Goal: Task Accomplishment & Management: Manage account settings

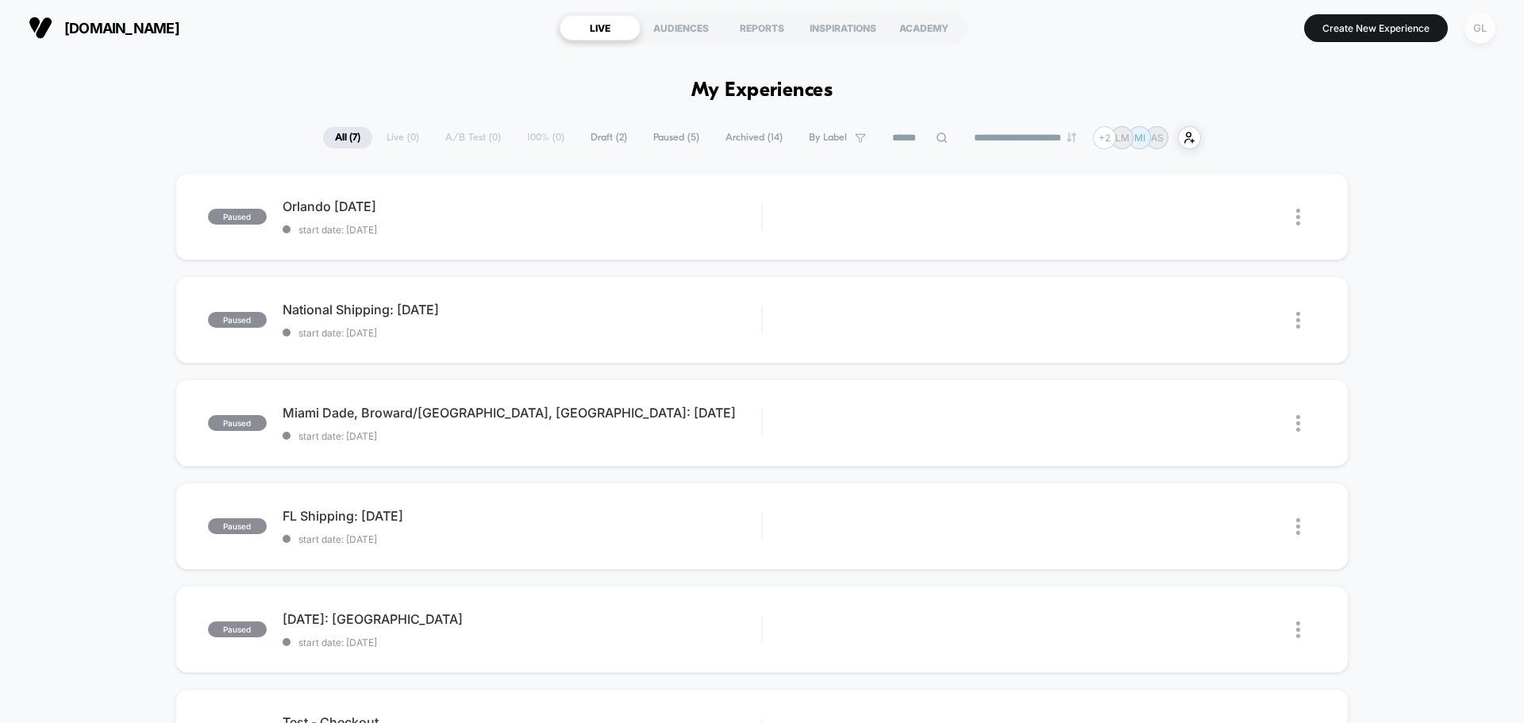
click at [1485, 37] on div "GL" at bounding box center [1480, 28] width 31 height 31
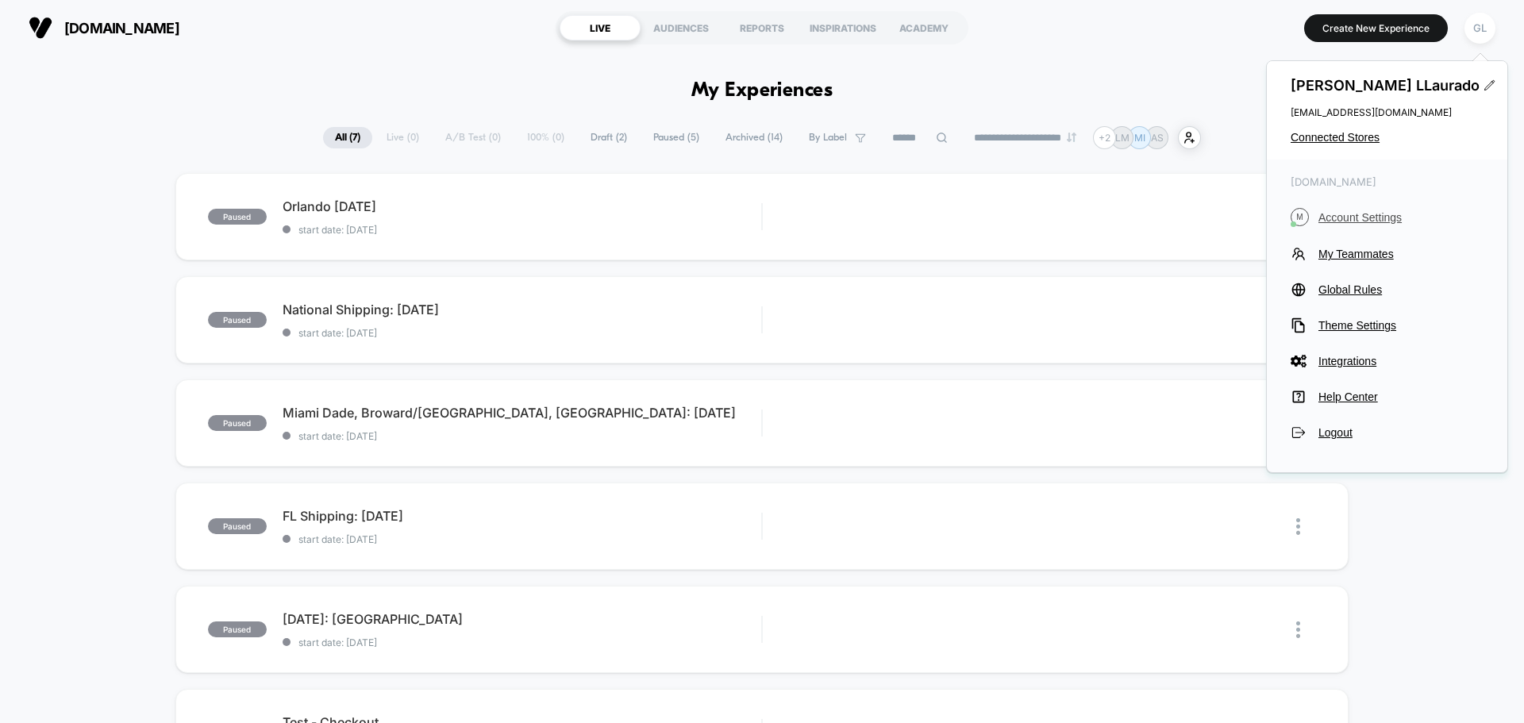
click at [1362, 218] on span "Account Settings" at bounding box center [1401, 217] width 165 height 13
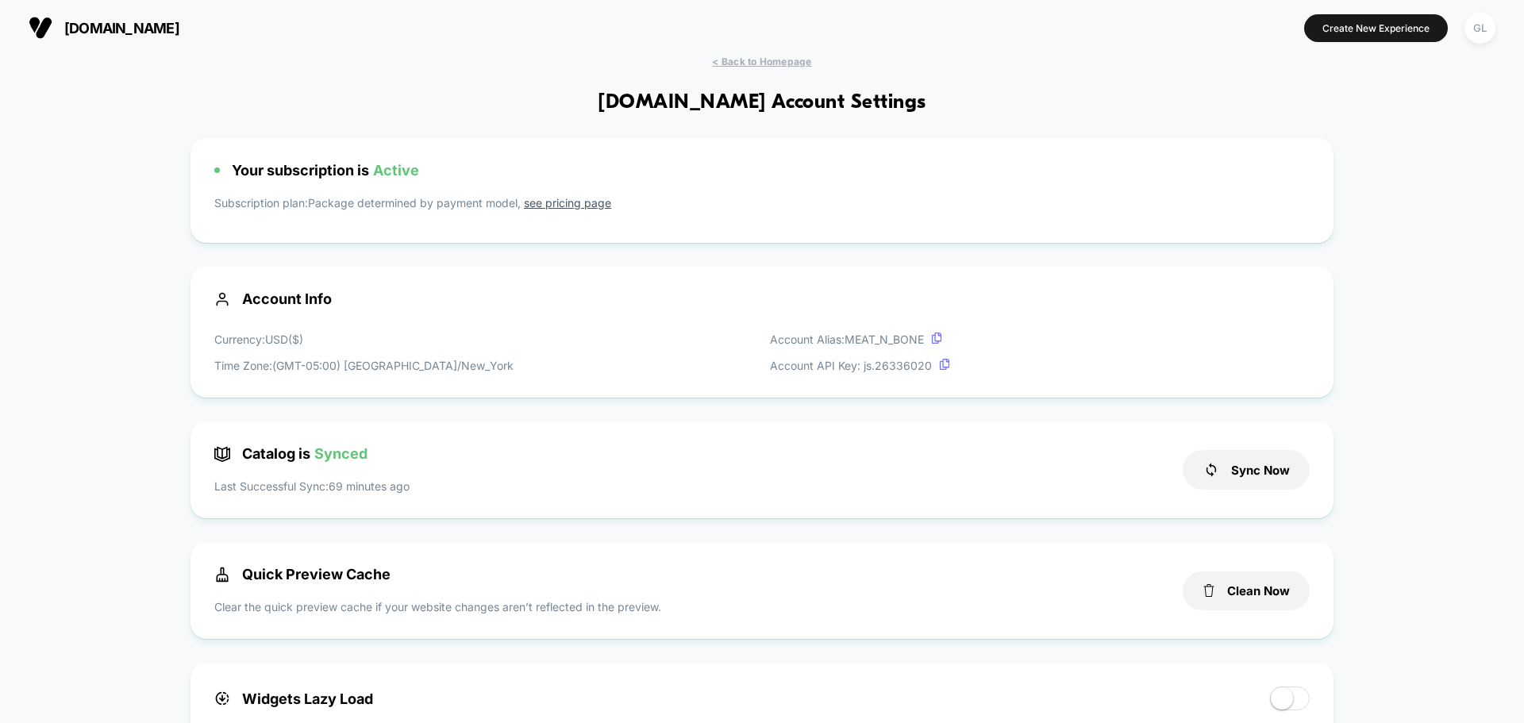
click at [568, 201] on link "see pricing page" at bounding box center [567, 202] width 87 height 13
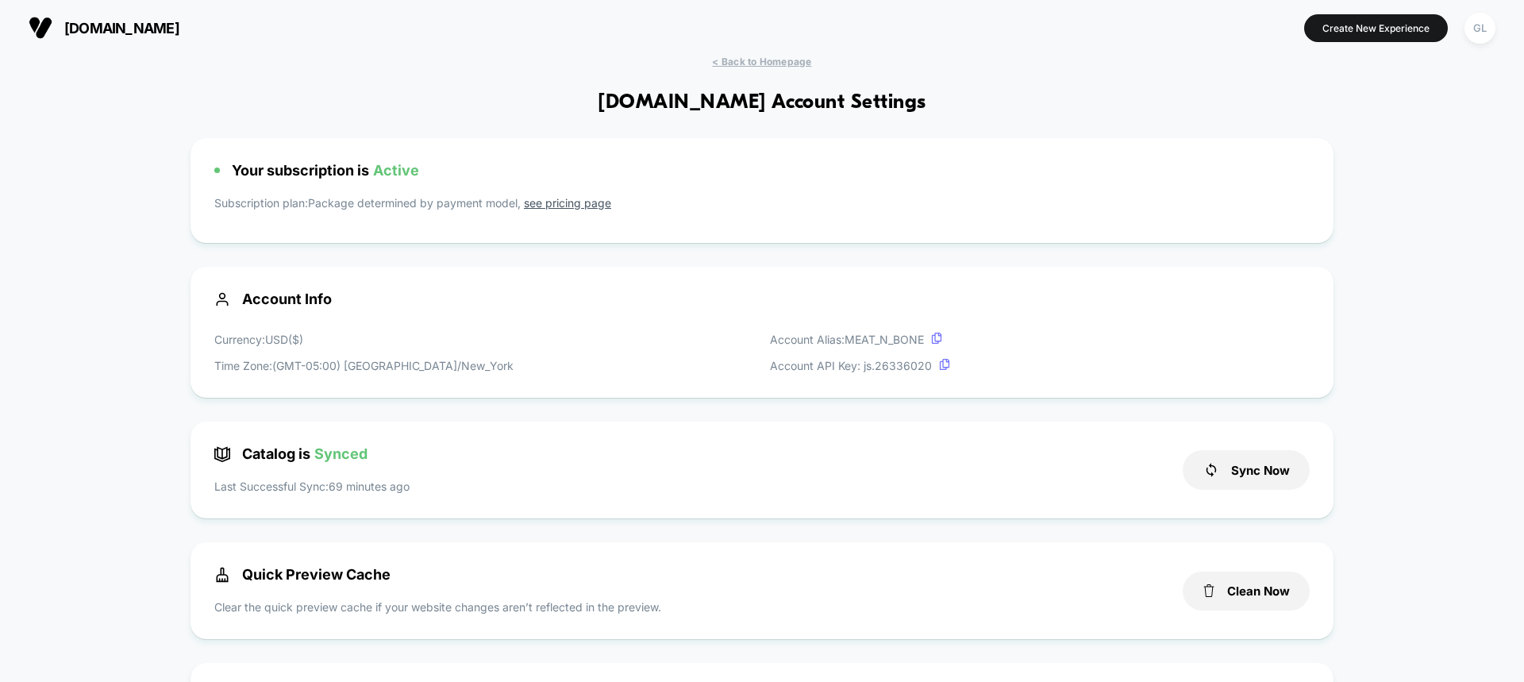
click at [156, 25] on span "[DOMAIN_NAME]" at bounding box center [121, 28] width 115 height 17
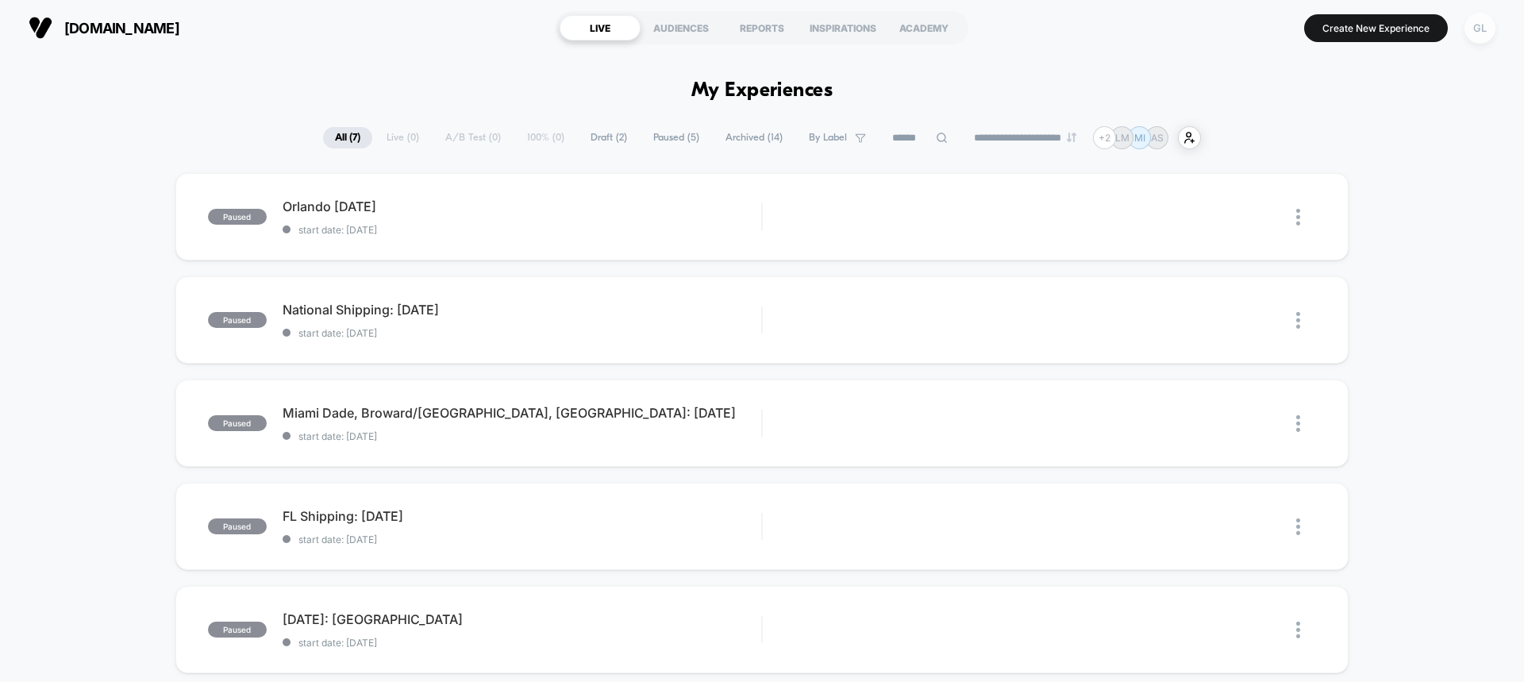
click at [1485, 23] on div "GL" at bounding box center [1480, 28] width 31 height 31
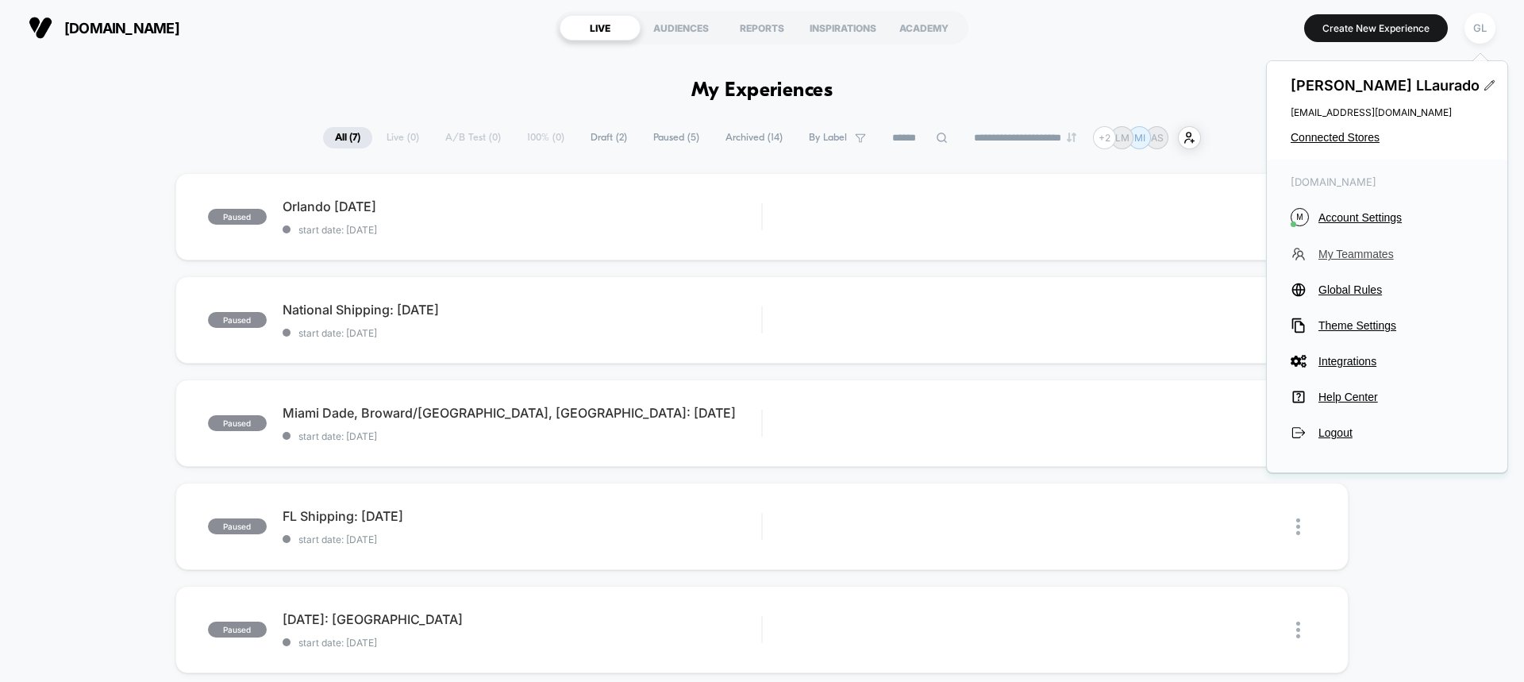
click at [1369, 252] on span "My Teammates" at bounding box center [1401, 254] width 165 height 13
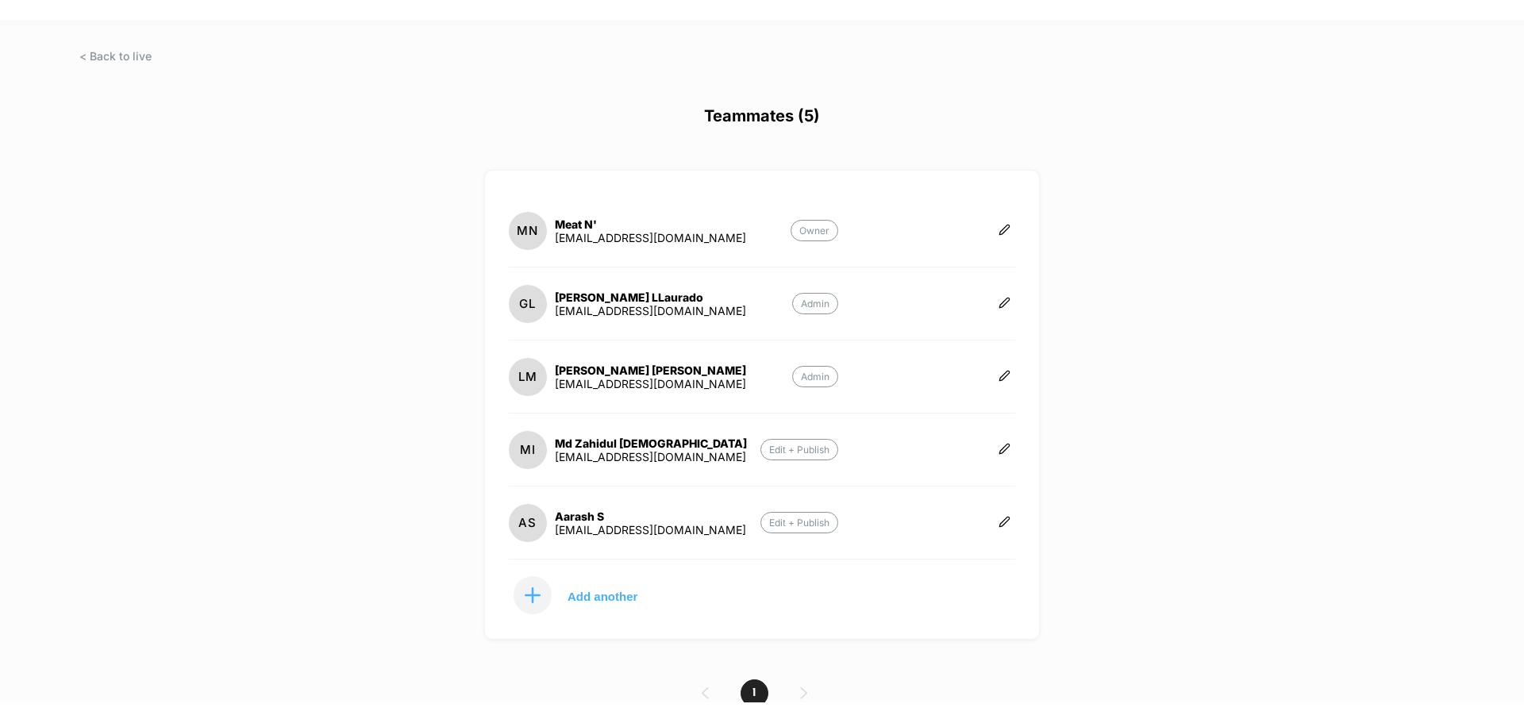
scroll to position [101, 0]
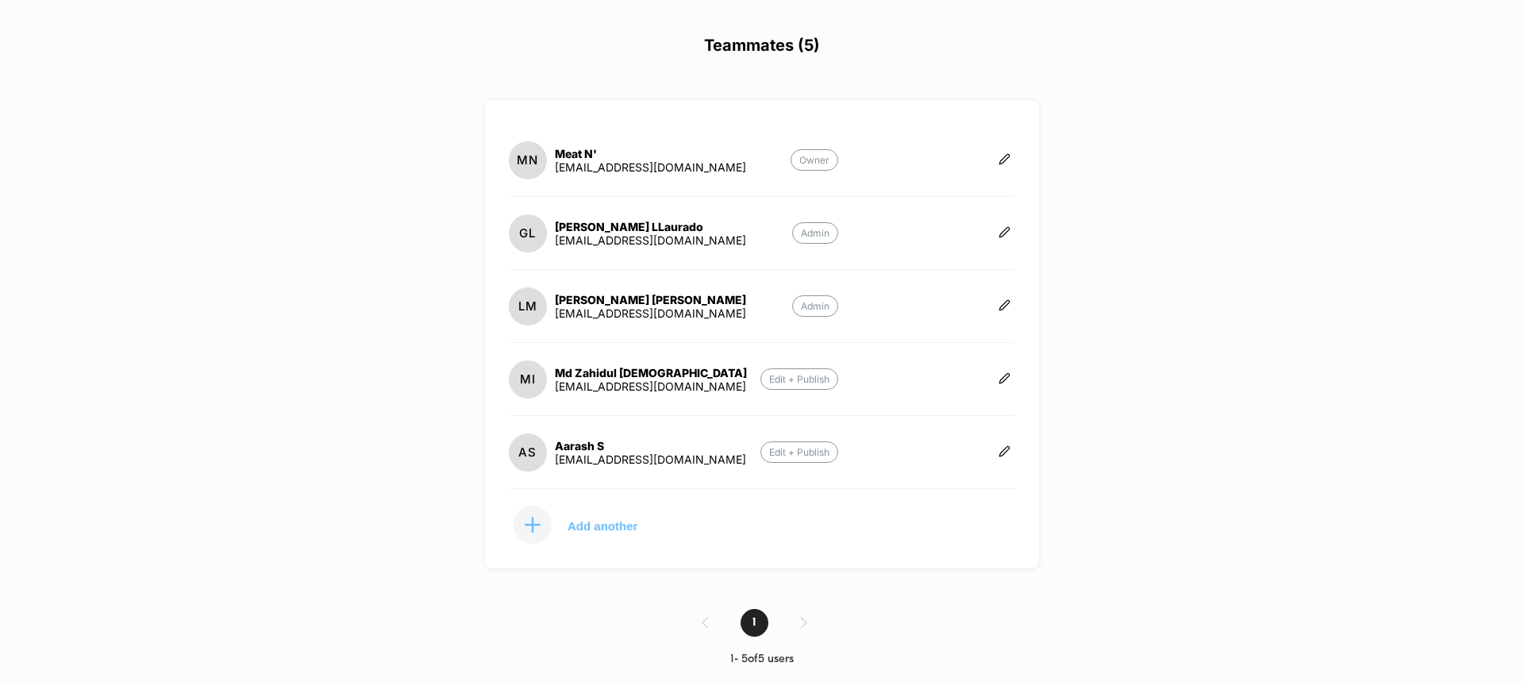
click at [575, 522] on p "Add another" at bounding box center [603, 526] width 70 height 8
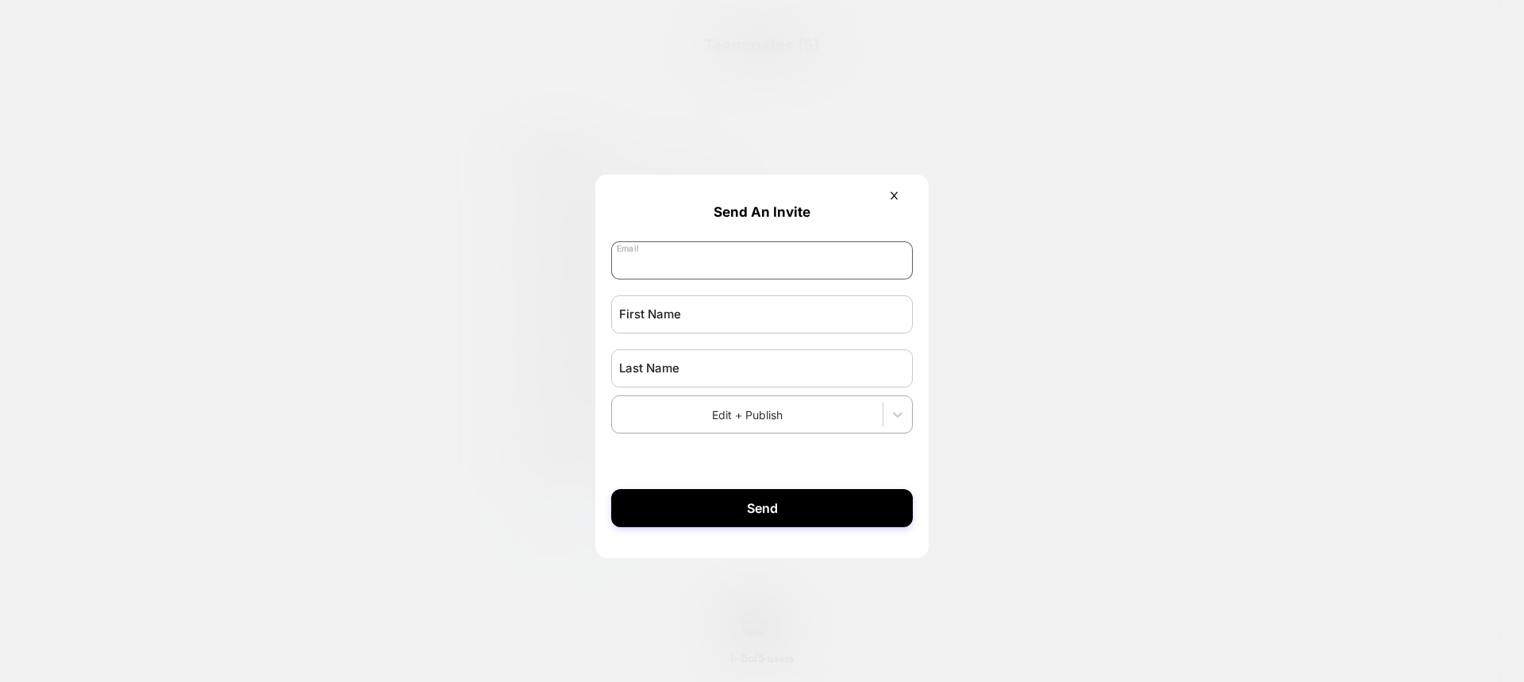
click at [741, 259] on input "email" at bounding box center [762, 260] width 302 height 38
drag, startPoint x: 604, startPoint y: 262, endPoint x: 656, endPoint y: 256, distance: 51.9
click at [606, 261] on form "Send An Invite Edit + Publish Send" at bounding box center [761, 359] width 333 height 368
click at [656, 256] on input "email" at bounding box center [762, 260] width 302 height 38
paste input "**********"
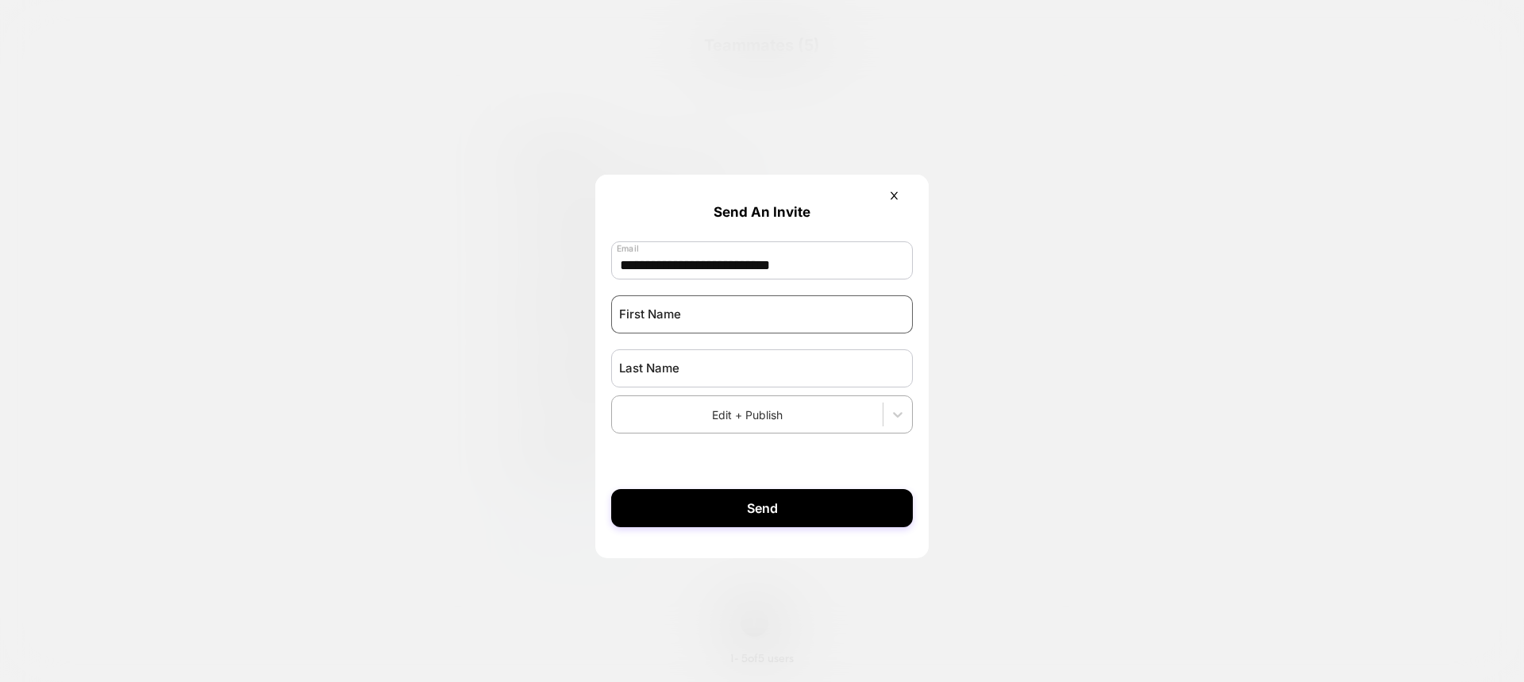
type input "**********"
click at [648, 308] on input "text" at bounding box center [762, 314] width 302 height 38
type input "*********"
click at [659, 375] on input "text" at bounding box center [762, 368] width 302 height 38
type input "****"
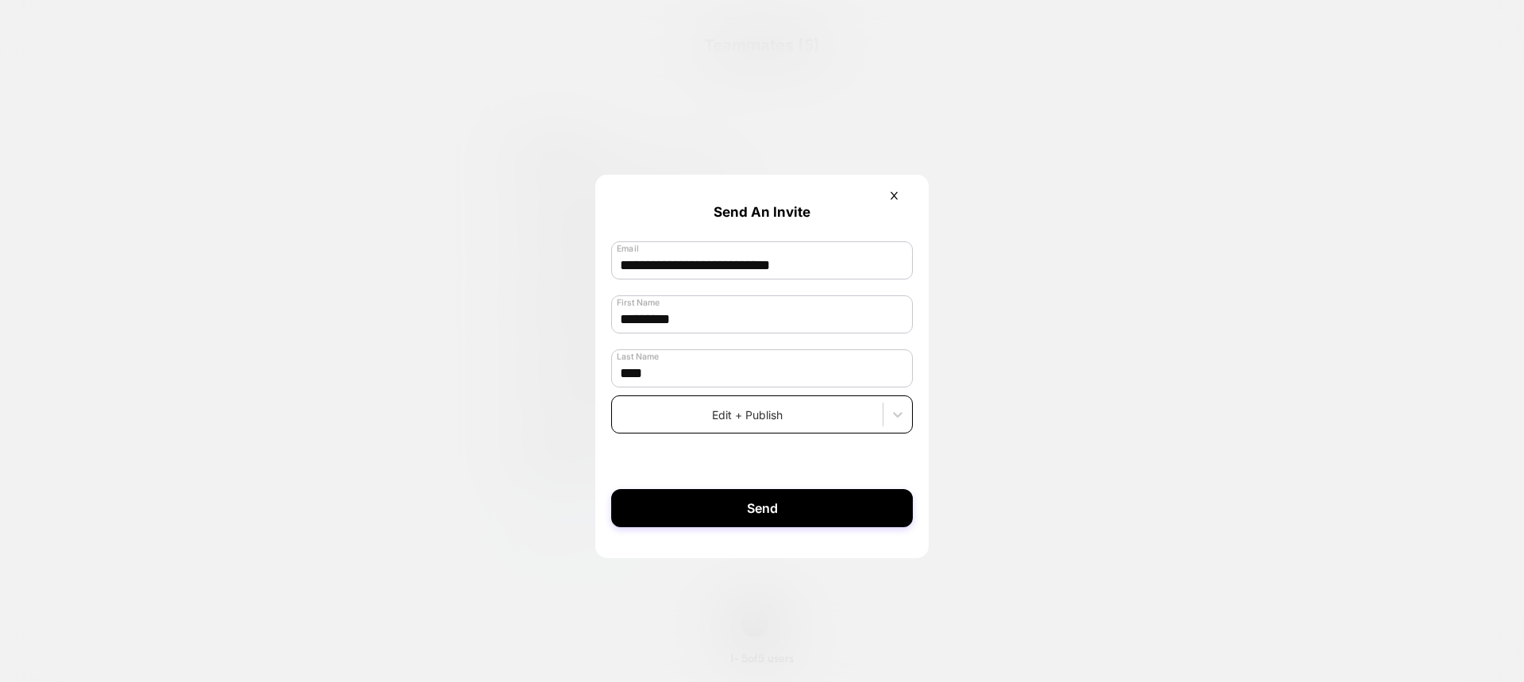
click at [730, 414] on div at bounding box center [747, 414] width 255 height 17
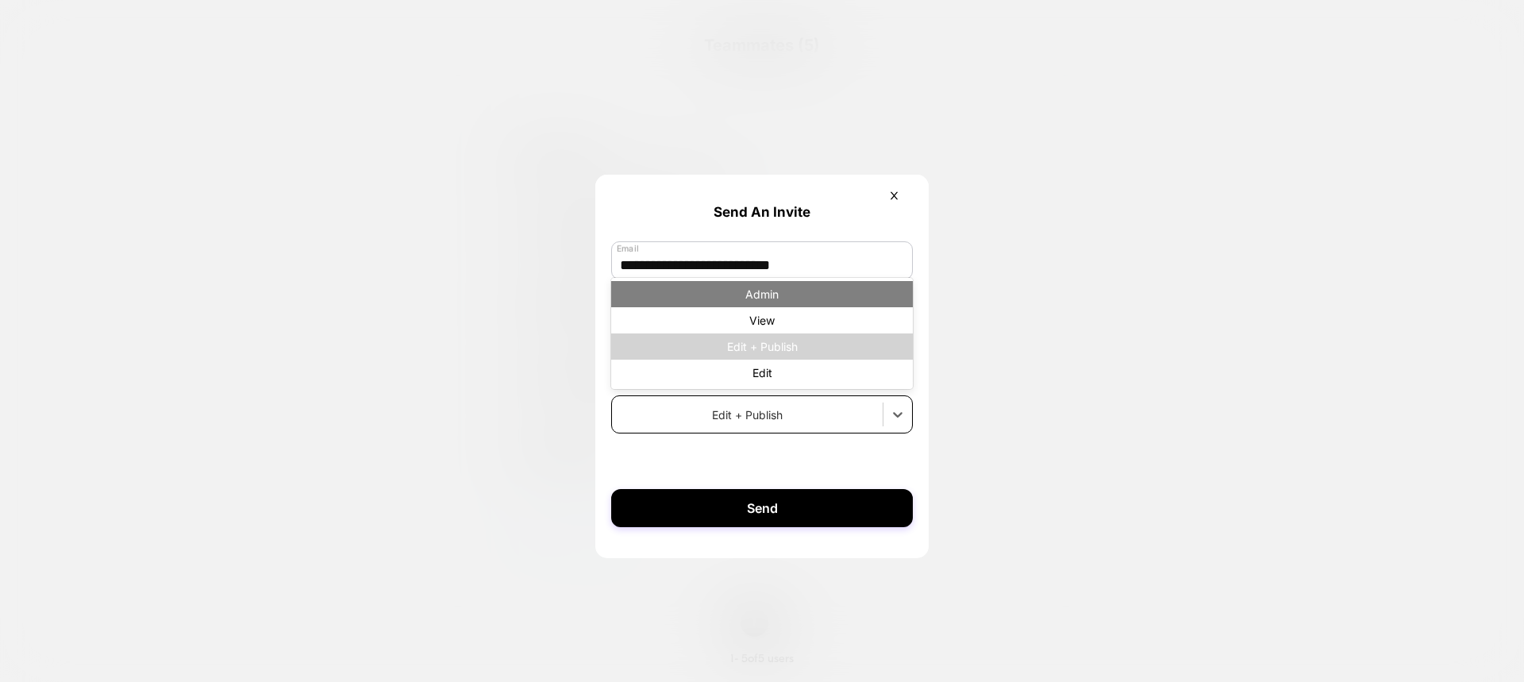
click at [770, 299] on div "Admin" at bounding box center [762, 294] width 302 height 26
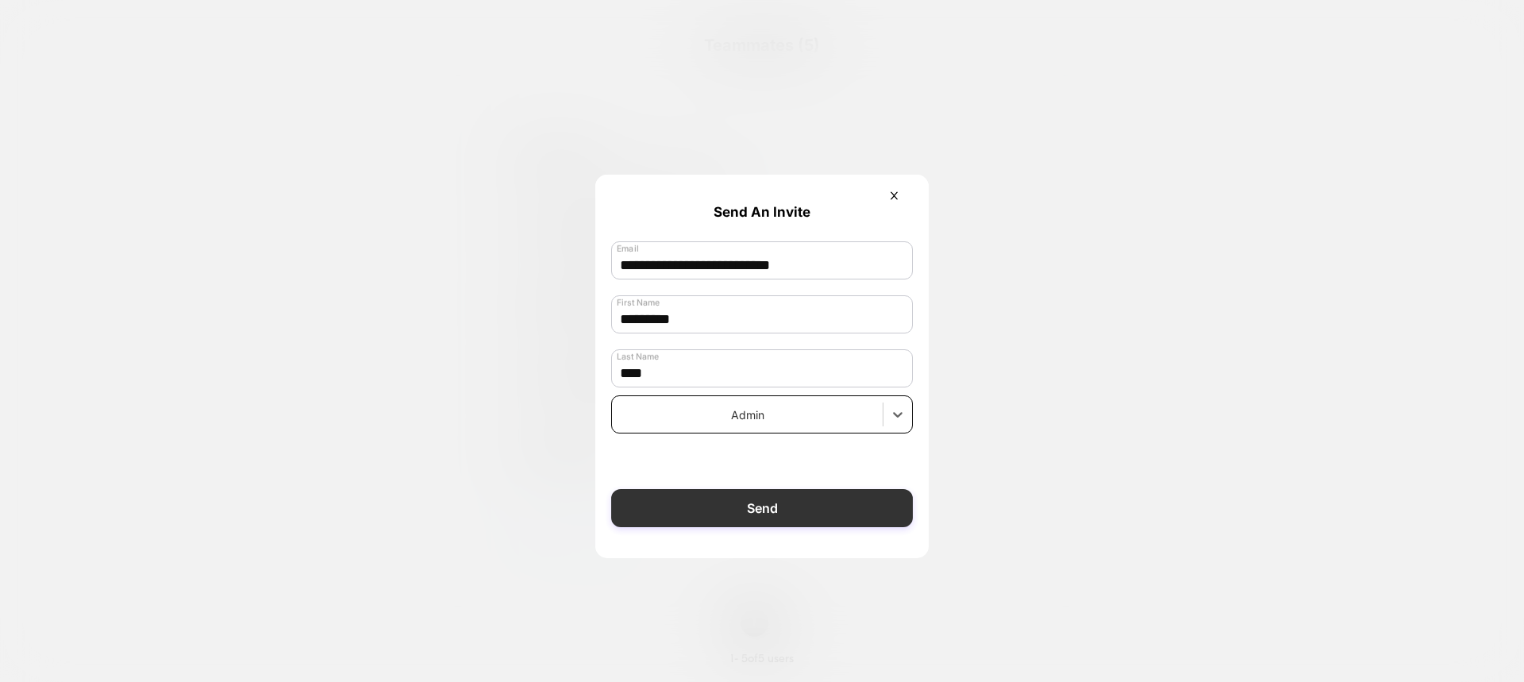
click at [803, 515] on button "Send" at bounding box center [762, 508] width 302 height 38
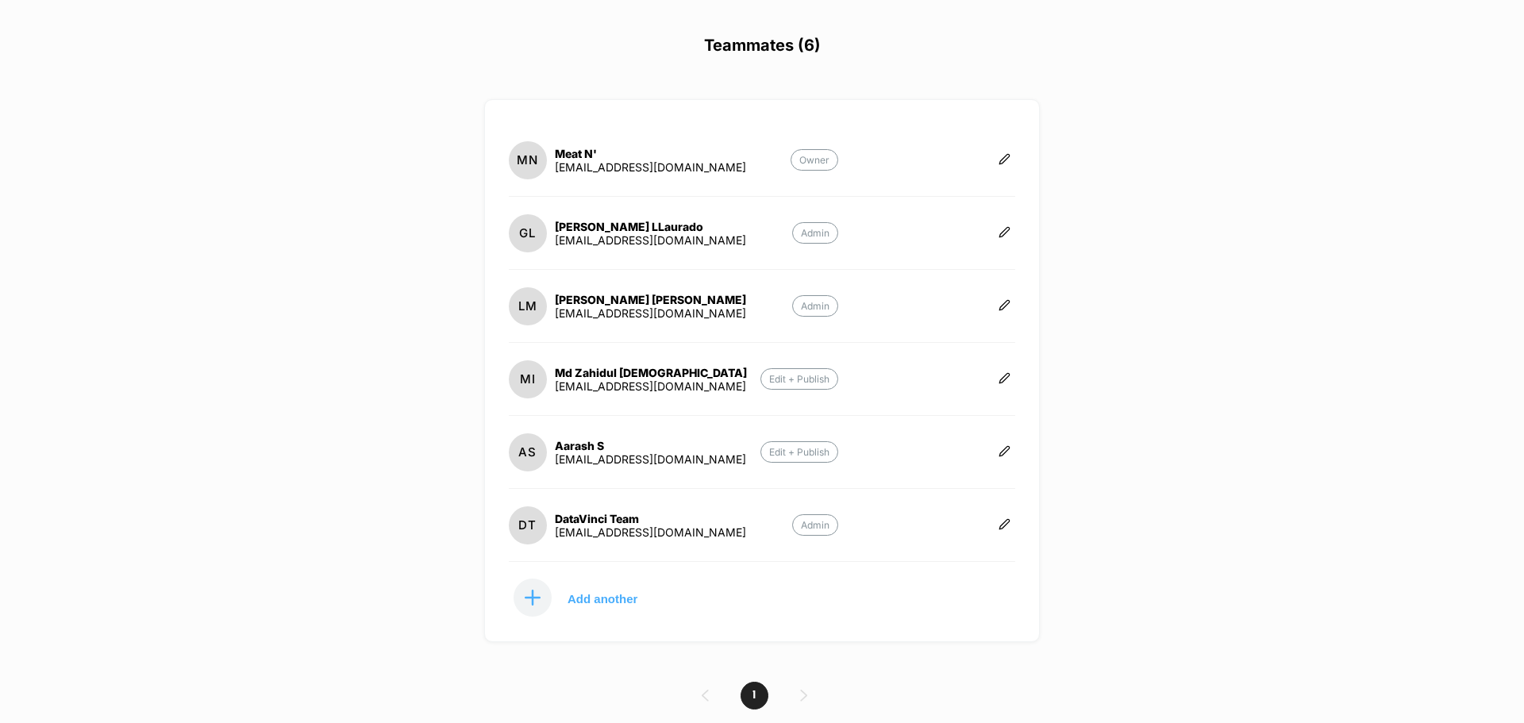
click at [479, 245] on div "[DOMAIN_NAME] Create New Experience GL Teammates (6) MN Meat N' [EMAIL_ADDRESS]…" at bounding box center [762, 361] width 1524 height 723
